Goal: Task Accomplishment & Management: Manage account settings

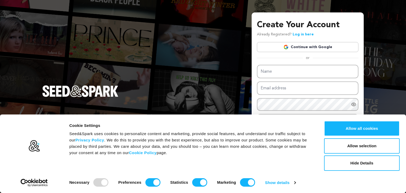
click at [316, 52] on link "Continue with Google" at bounding box center [308, 47] width 102 height 10
drag, startPoint x: 349, startPoint y: 131, endPoint x: 326, endPoint y: 95, distance: 42.7
click at [349, 131] on button "Allow all cookies" at bounding box center [362, 128] width 76 height 15
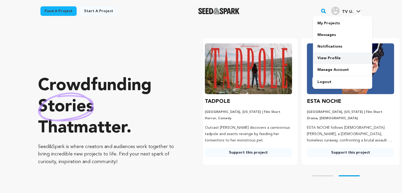
scroll to position [0, 106]
click at [334, 56] on link "View Profile" at bounding box center [342, 58] width 59 height 12
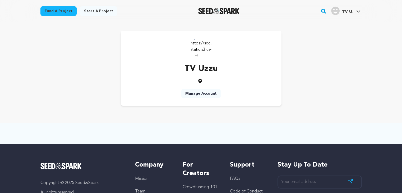
click at [210, 93] on link "Manage Account" at bounding box center [201, 94] width 40 height 10
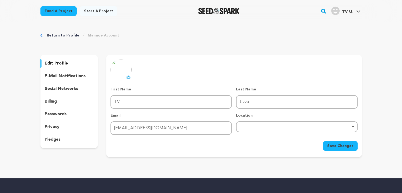
click at [129, 79] on icon at bounding box center [128, 77] width 4 height 4
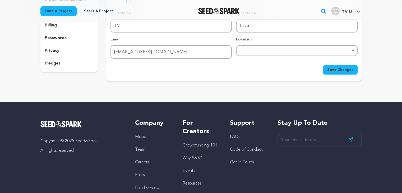
scroll to position [79, 0]
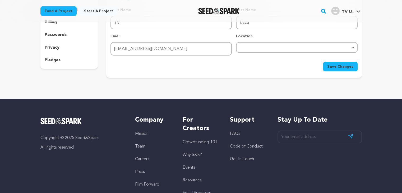
click at [255, 49] on div "Remove item" at bounding box center [296, 47] width 121 height 11
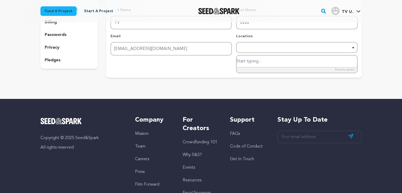
click at [260, 58] on input "search" at bounding box center [297, 62] width 120 height 12
click at [267, 62] on input "search" at bounding box center [297, 62] width 120 height 12
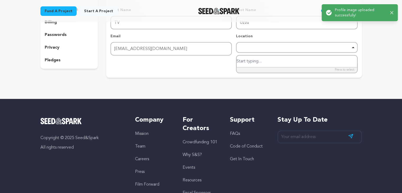
paste input "[GEOGRAPHIC_DATA]"
click at [263, 59] on input "[GEOGRAPHIC_DATA]" at bounding box center [297, 62] width 120 height 12
click at [263, 58] on input "[GEOGRAPHIC_DATA]" at bounding box center [297, 62] width 120 height 12
click at [250, 58] on input "[GEOGRAPHIC_DATA]" at bounding box center [297, 62] width 120 height 12
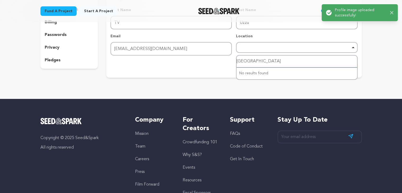
click at [250, 58] on input "[GEOGRAPHIC_DATA]" at bounding box center [297, 62] width 120 height 12
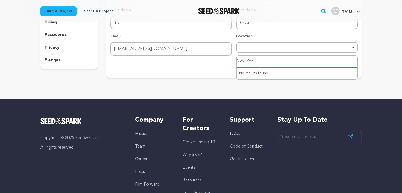
type input "[US_STATE]"
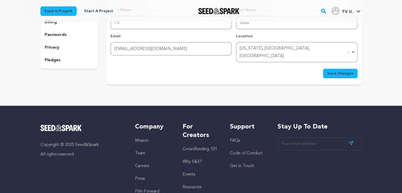
click at [338, 71] on span "Save Changes" at bounding box center [340, 73] width 26 height 5
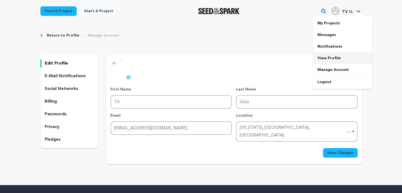
click at [337, 59] on link "View Profile" at bounding box center [342, 58] width 59 height 12
